Goal: Entertainment & Leisure: Consume media (video, audio)

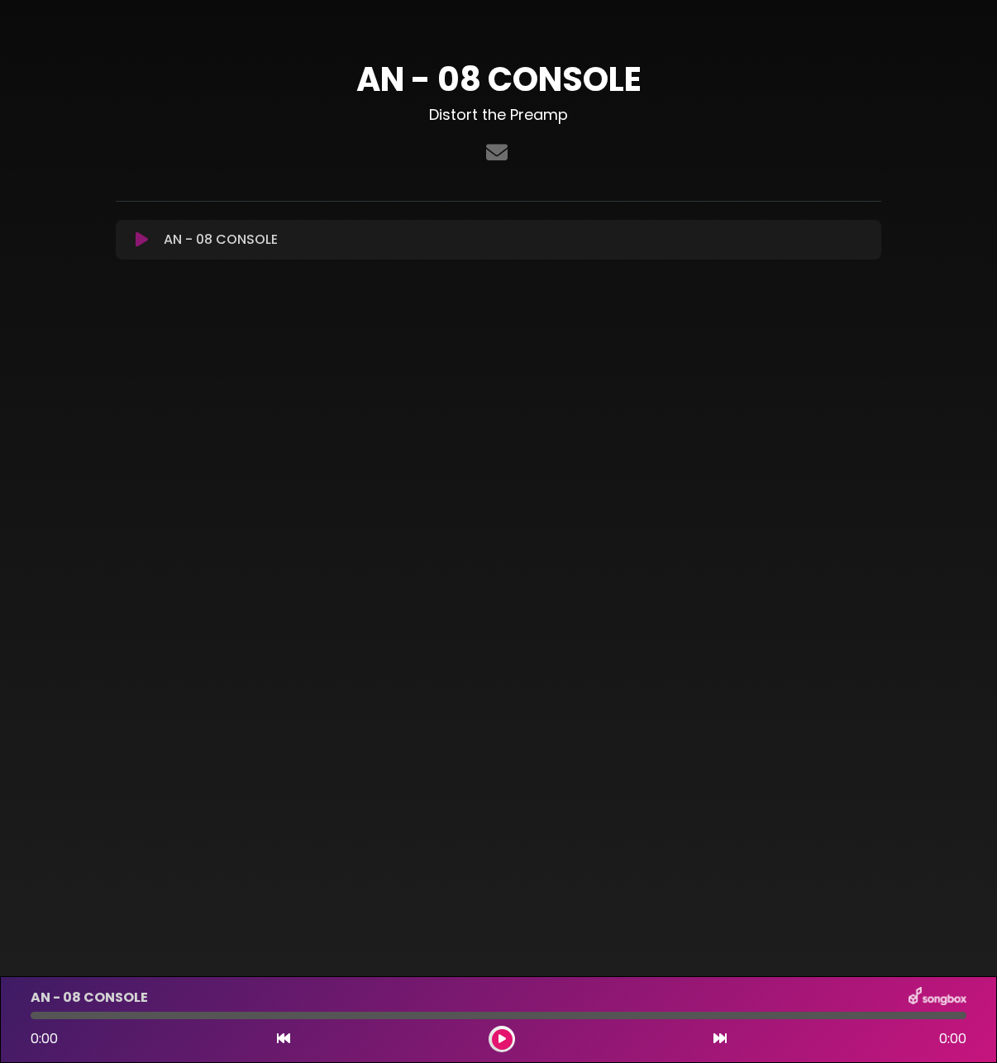
click at [502, 1036] on icon at bounding box center [501, 1039] width 7 height 10
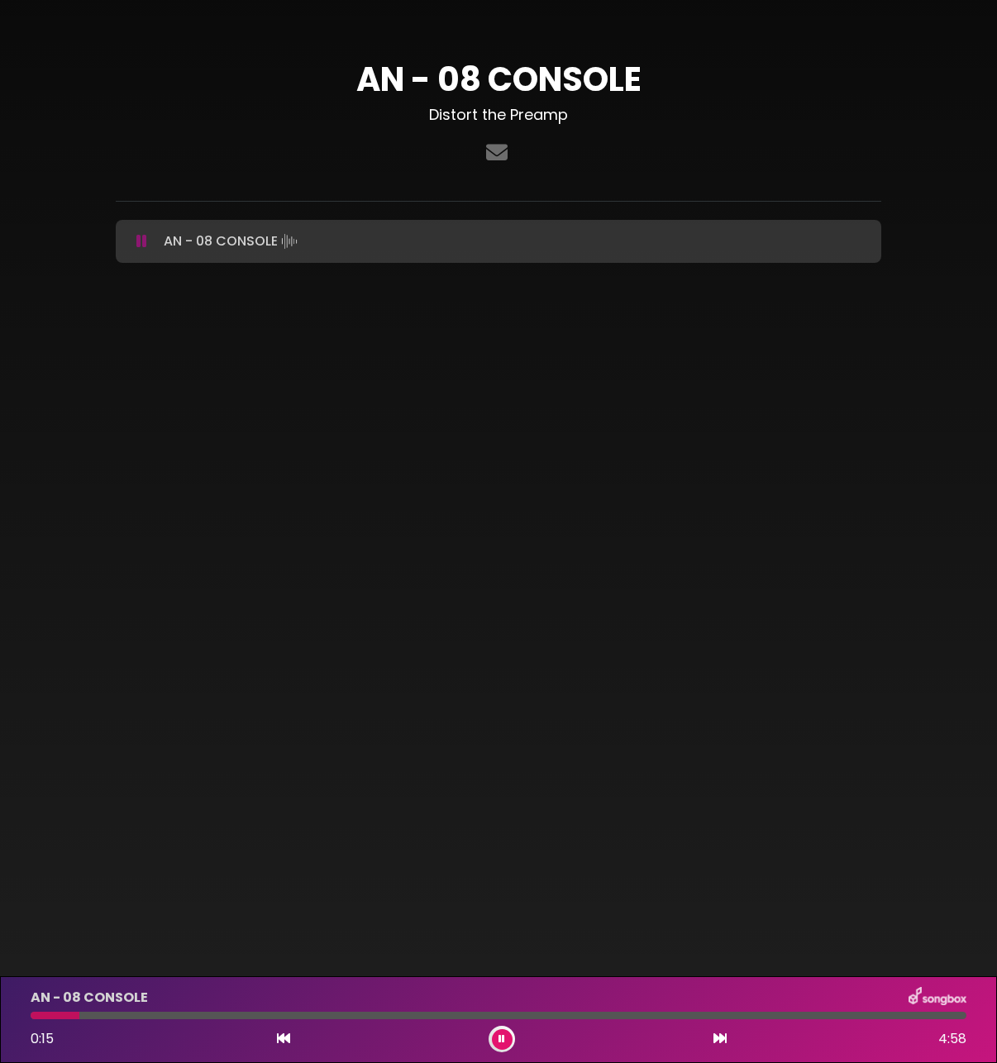
click at [502, 1042] on icon at bounding box center [501, 1039] width 7 height 10
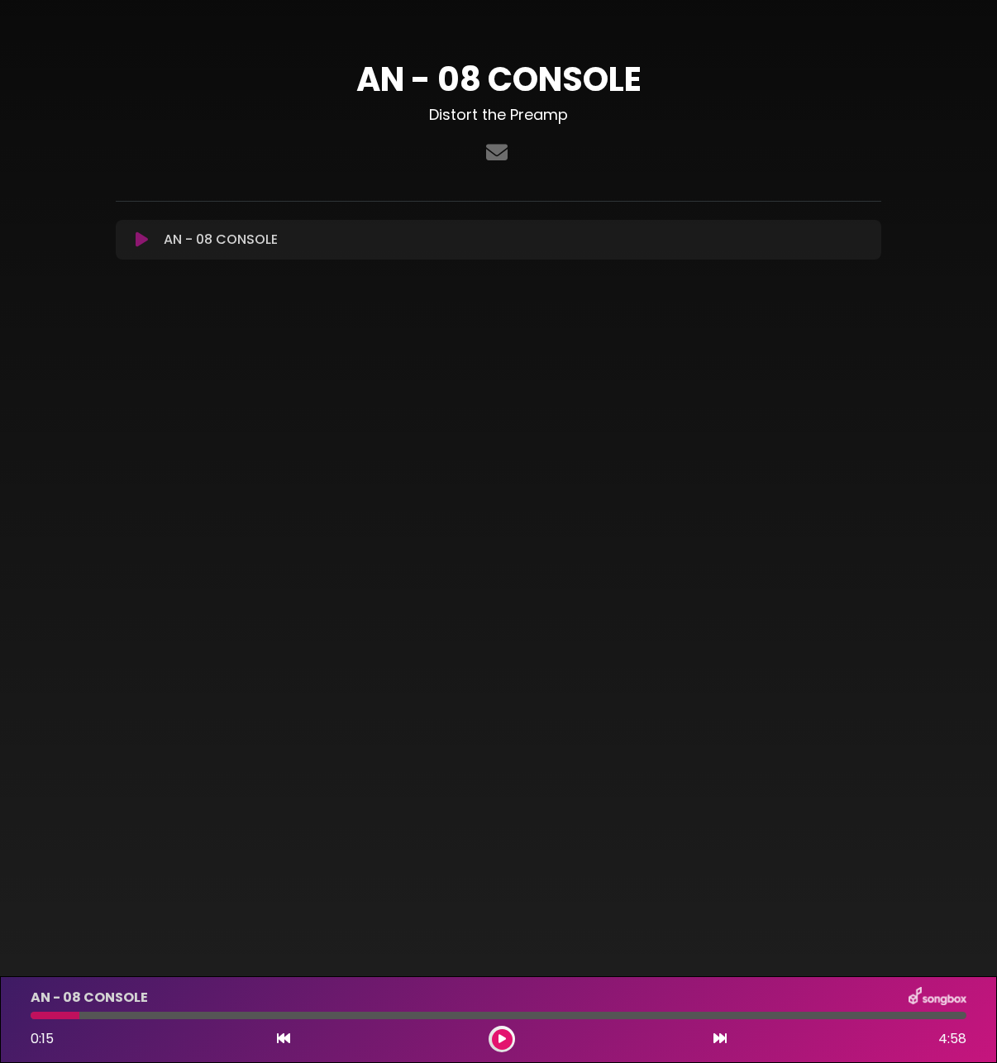
click at [283, 1039] on icon at bounding box center [283, 1038] width 13 height 13
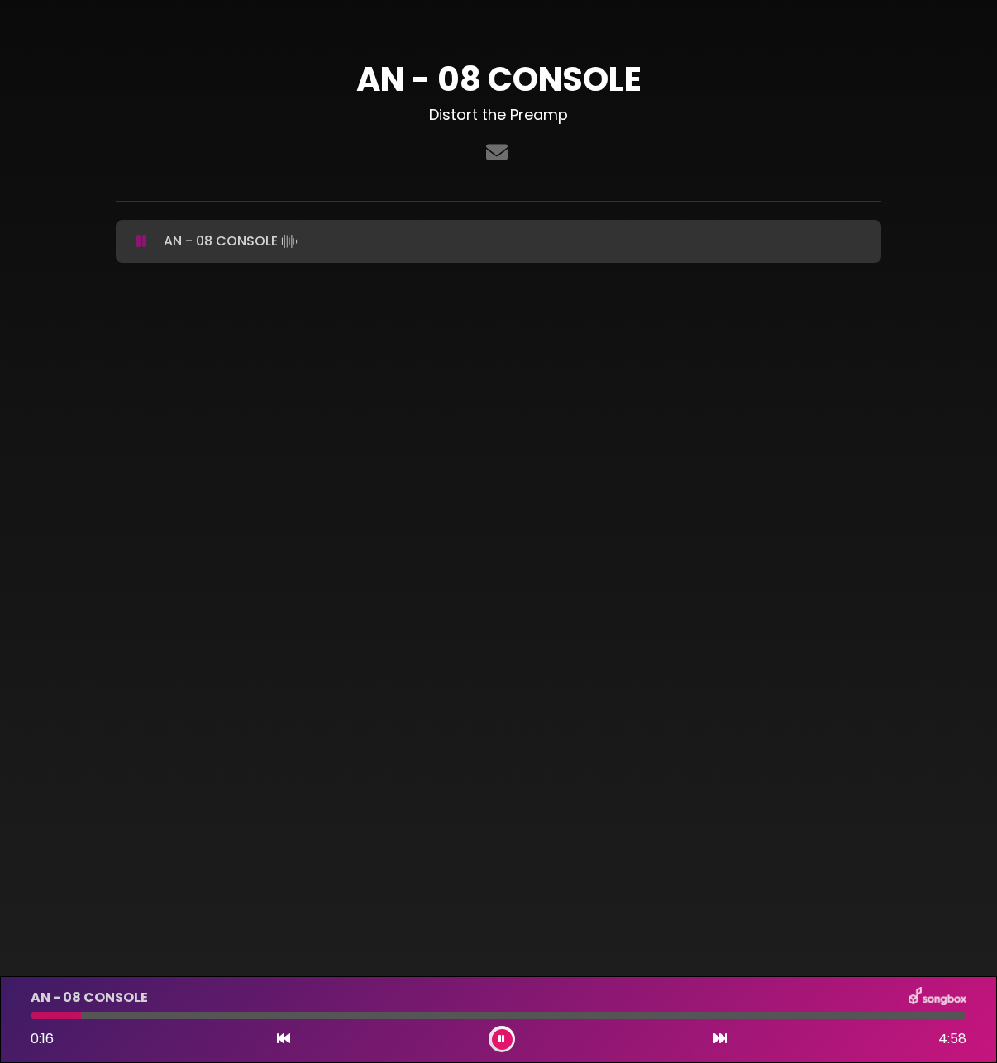
click at [283, 1039] on icon at bounding box center [283, 1038] width 13 height 13
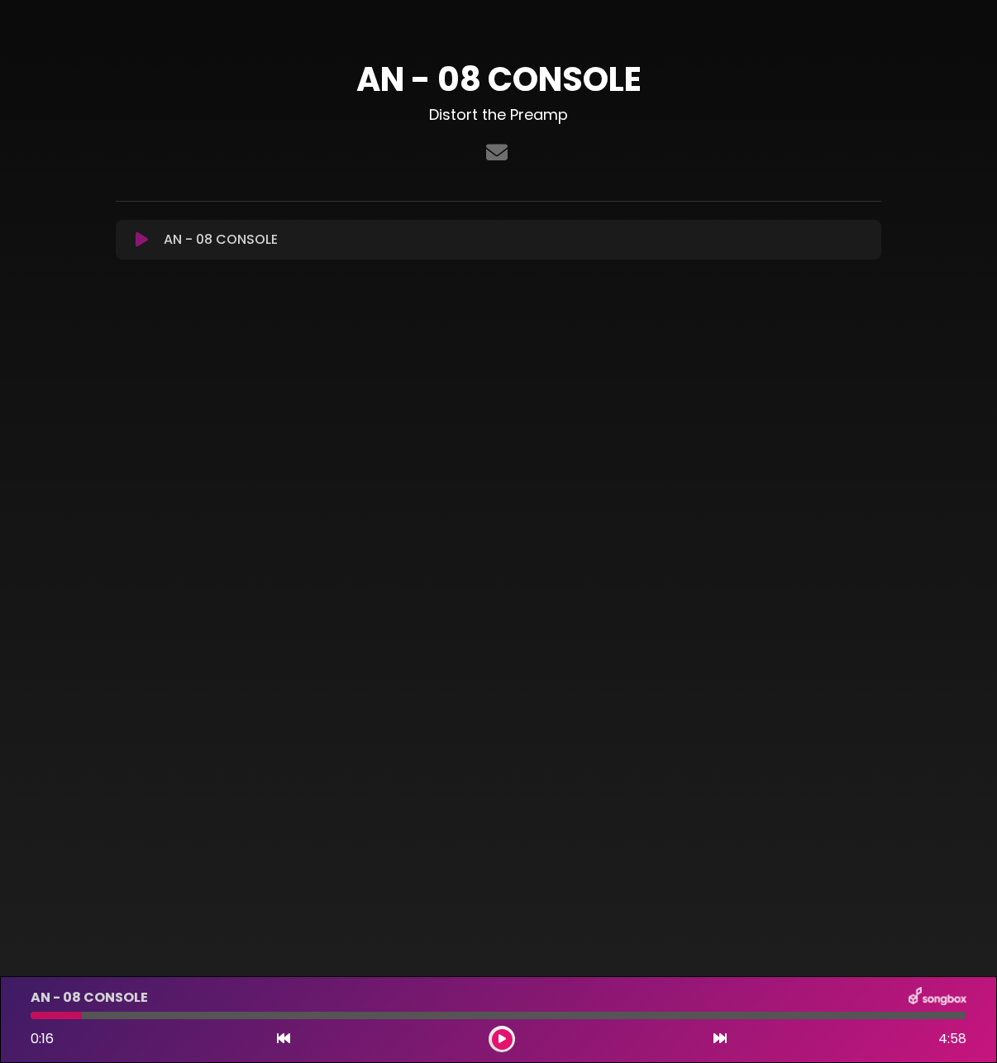
drag, startPoint x: 72, startPoint y: 1016, endPoint x: -1, endPoint y: 1016, distance: 72.7
click at [0, 1016] on div "AN - 08 CONSOLE 0:16 4:58" at bounding box center [498, 1019] width 997 height 87
click at [503, 1038] on icon at bounding box center [501, 1039] width 7 height 10
